Goal: Task Accomplishment & Management: Manage account settings

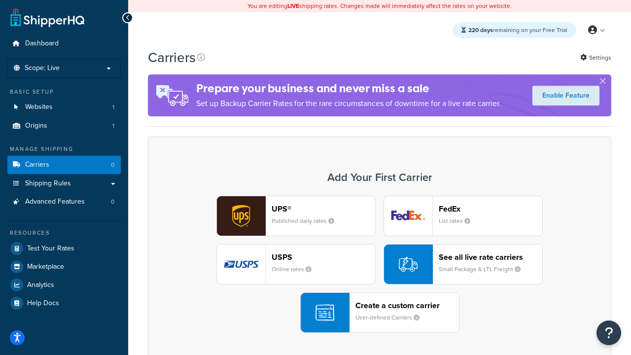
click at [379, 264] on div "UPS® Published daily rates FedEx List rates USPS Online rates See all live rate…" at bounding box center [379, 264] width 442 height 137
click at [490, 208] on header "FedEx" at bounding box center [489, 208] width 103 height 9
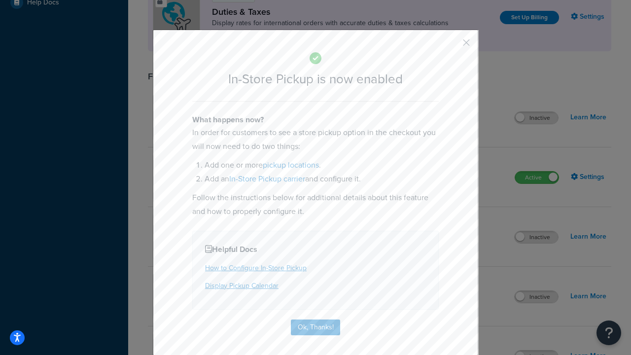
click at [451, 46] on button "button" at bounding box center [451, 46] width 2 height 2
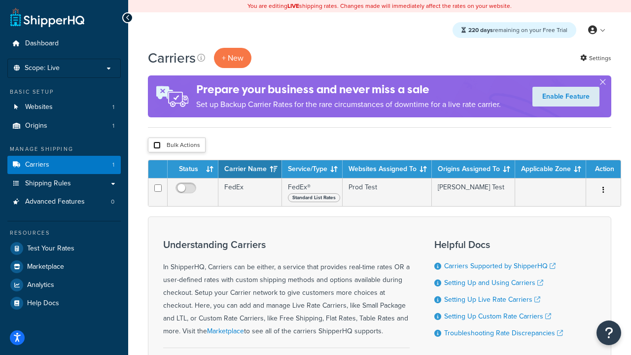
click at [157, 145] on input "checkbox" at bounding box center [156, 144] width 7 height 7
checkbox input "true"
click at [0, 0] on button "Delete" at bounding box center [0, 0] width 0 height 0
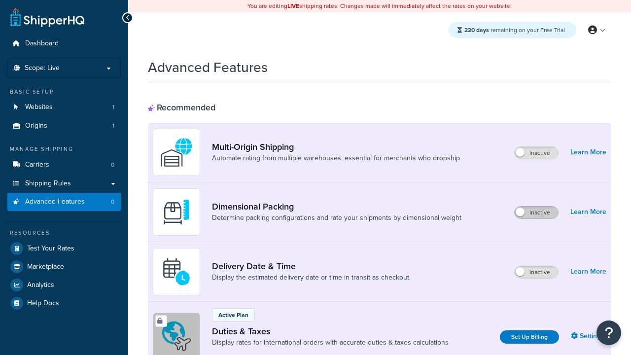
click at [536, 212] on label "Inactive" at bounding box center [535, 212] width 43 height 12
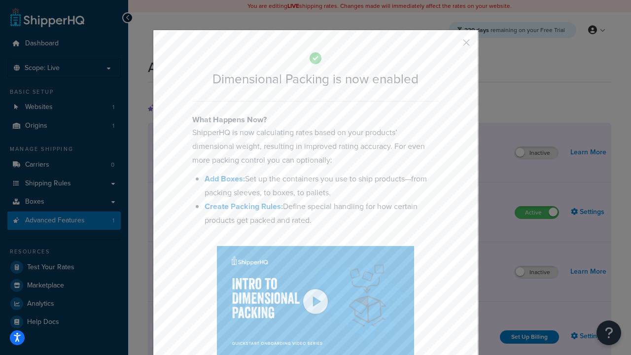
click at [451, 45] on button "button" at bounding box center [451, 46] width 2 height 2
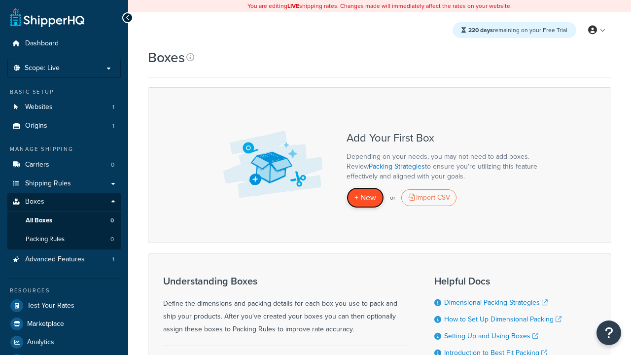
click at [365, 197] on span "+ New" at bounding box center [365, 197] width 22 height 11
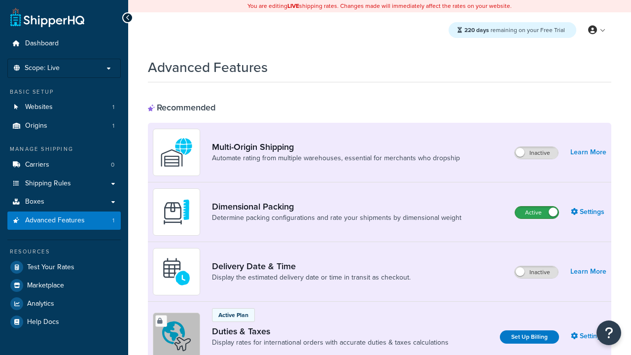
click at [536, 212] on label "Active" at bounding box center [536, 212] width 43 height 12
